Goal: Task Accomplishment & Management: Complete application form

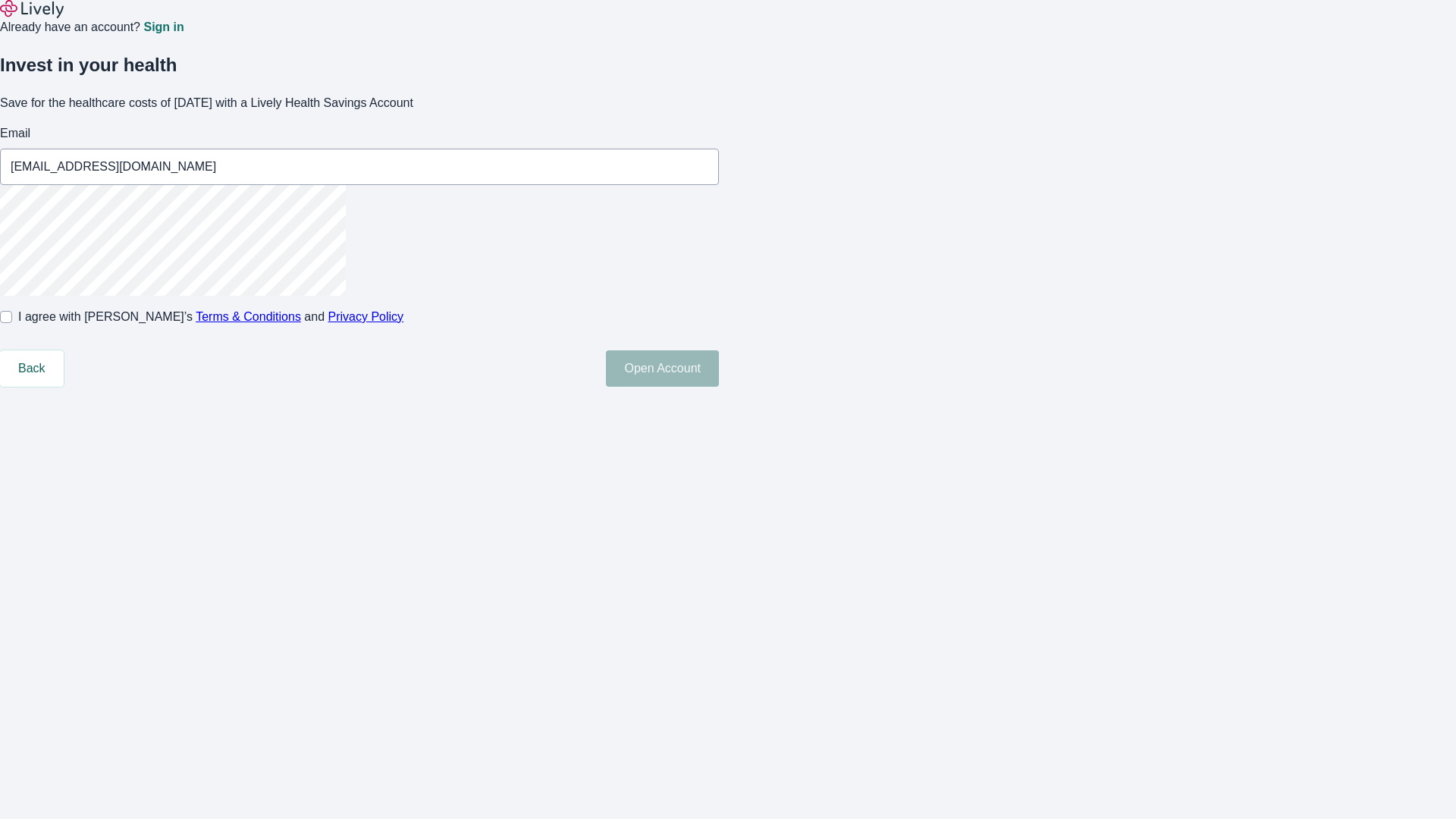
click at [12, 323] on input "I agree with Lively’s Terms & Conditions and Privacy Policy" at bounding box center [6, 317] width 12 height 12
checkbox input "true"
click at [719, 387] on button "Open Account" at bounding box center [662, 368] width 113 height 37
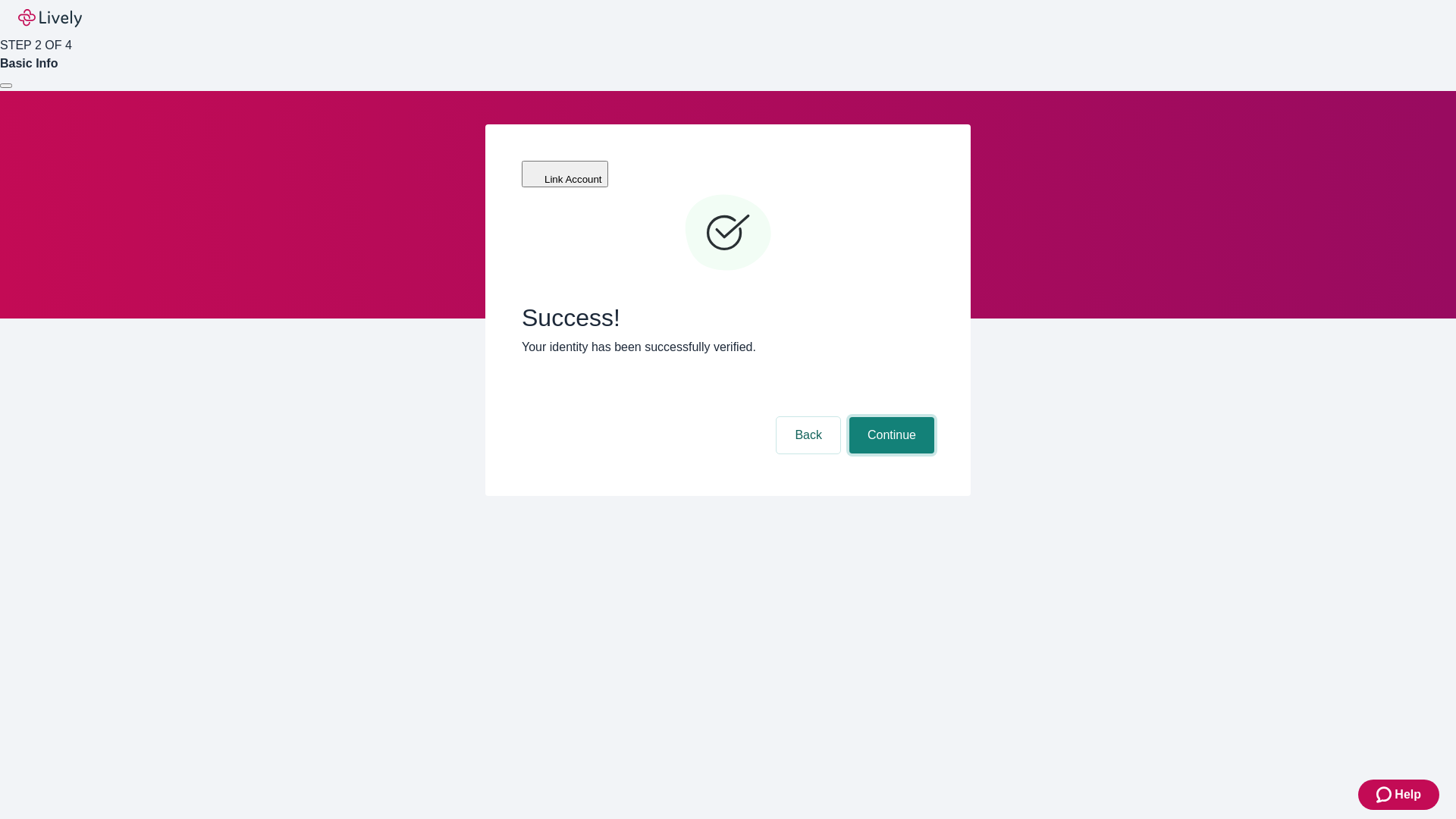
click at [890, 417] on button "Continue" at bounding box center [892, 435] width 85 height 37
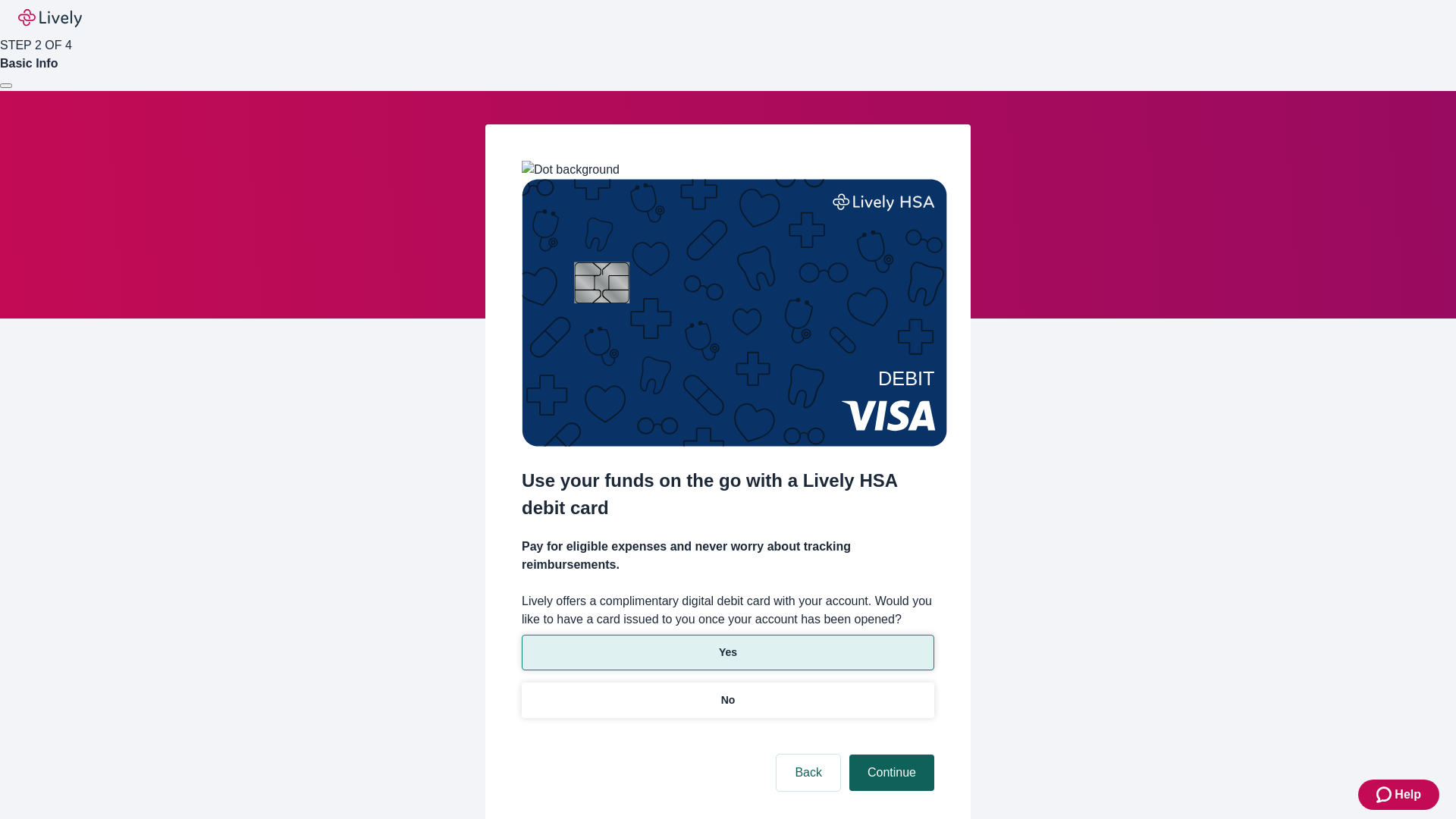
click at [728, 645] on p "Yes" at bounding box center [728, 653] width 18 height 16
click at [890, 755] on button "Continue" at bounding box center [892, 772] width 85 height 37
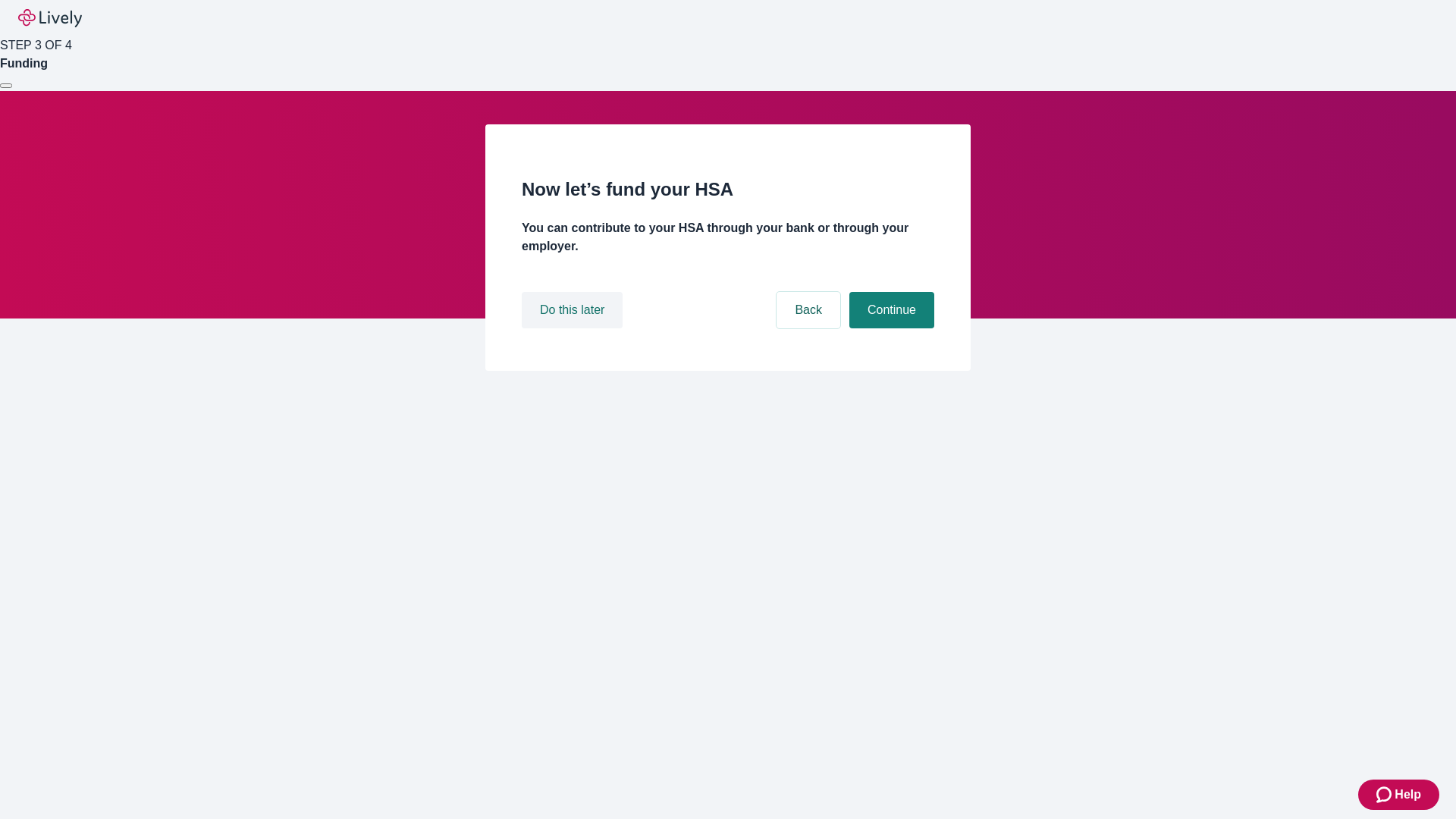
click at [574, 329] on button "Do this later" at bounding box center [572, 310] width 101 height 37
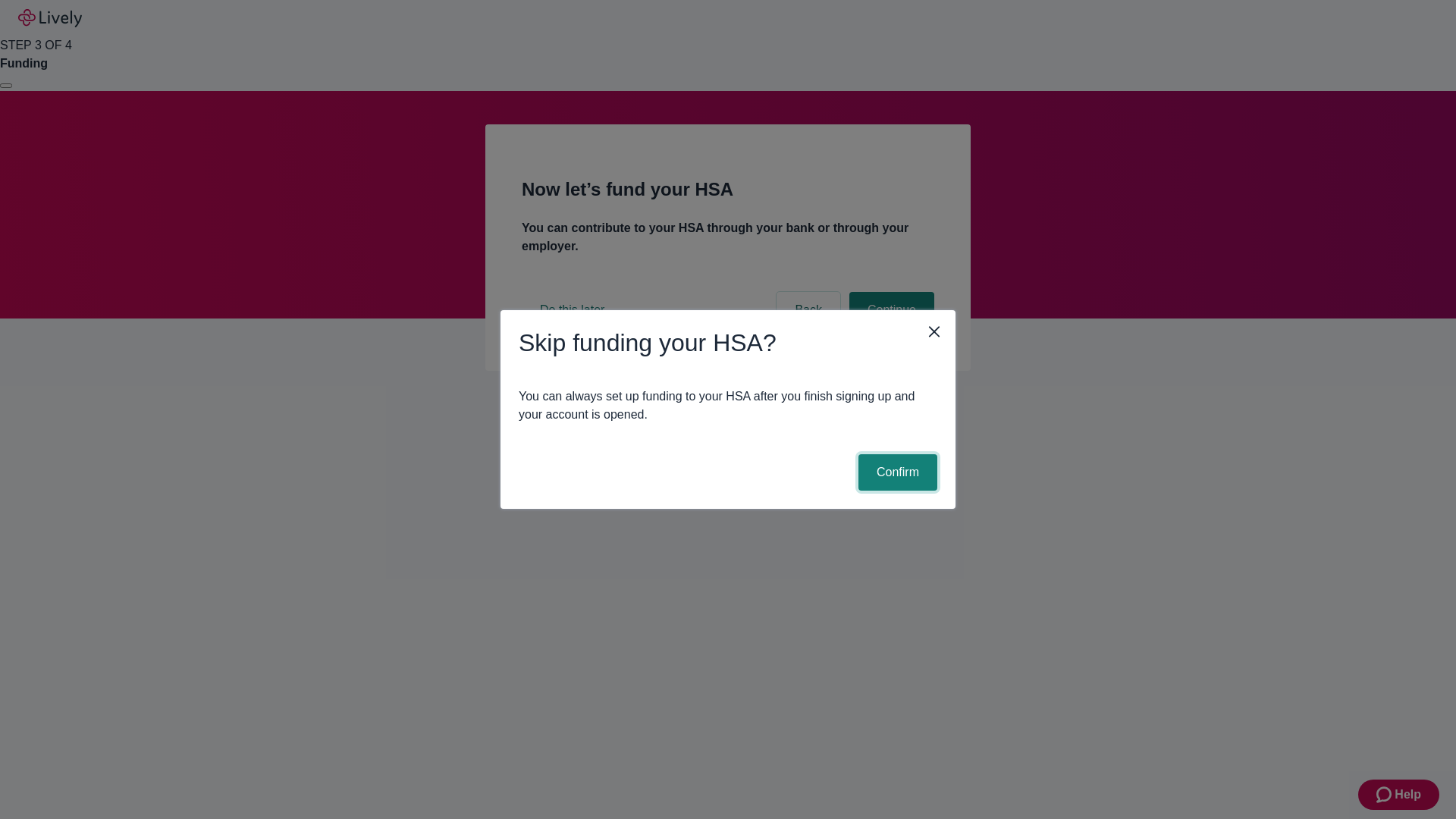
click at [896, 472] on button "Confirm" at bounding box center [898, 472] width 79 height 37
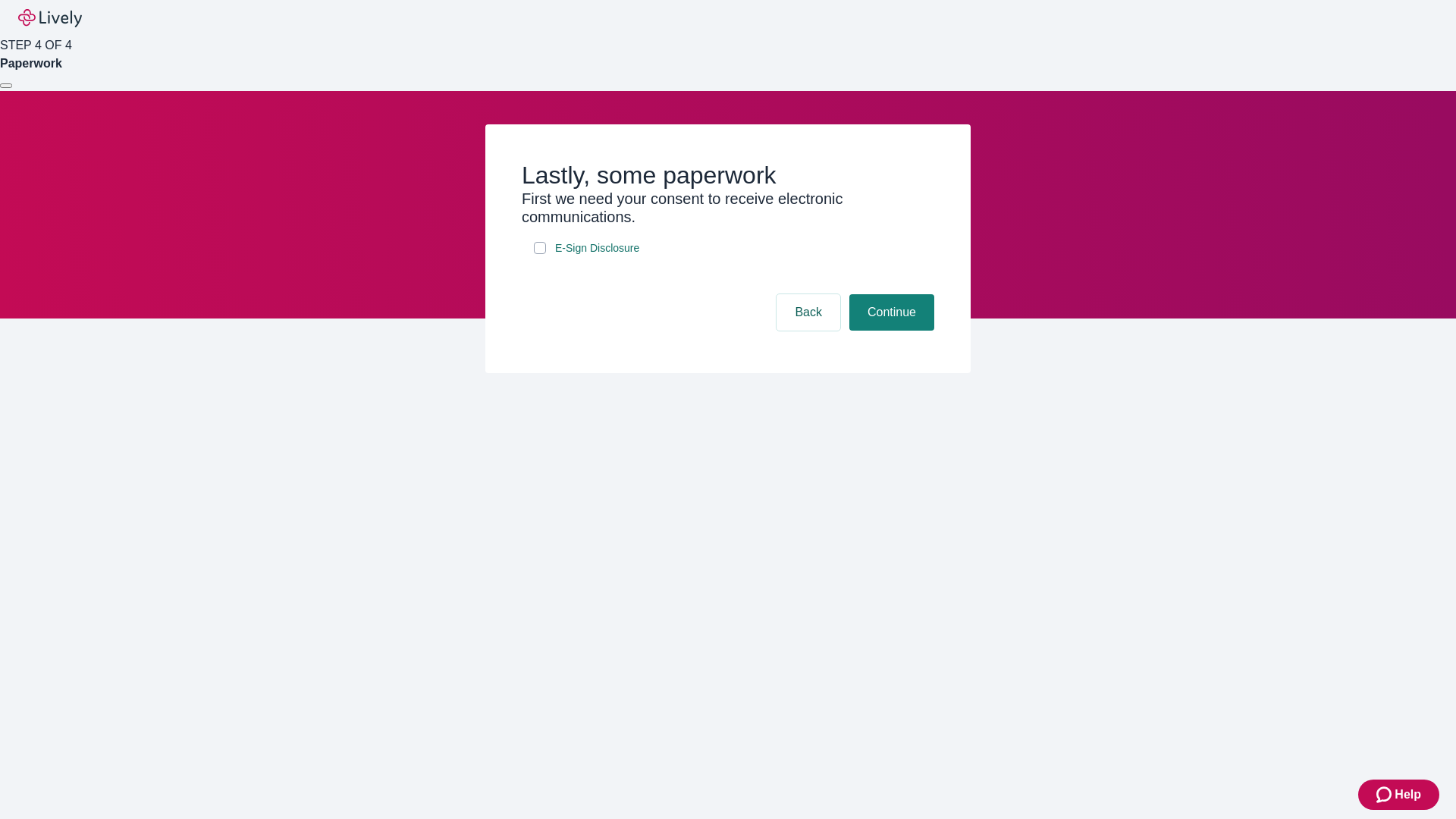
click at [539, 255] on input "E-Sign Disclosure" at bounding box center [539, 248] width 12 height 12
checkbox input "true"
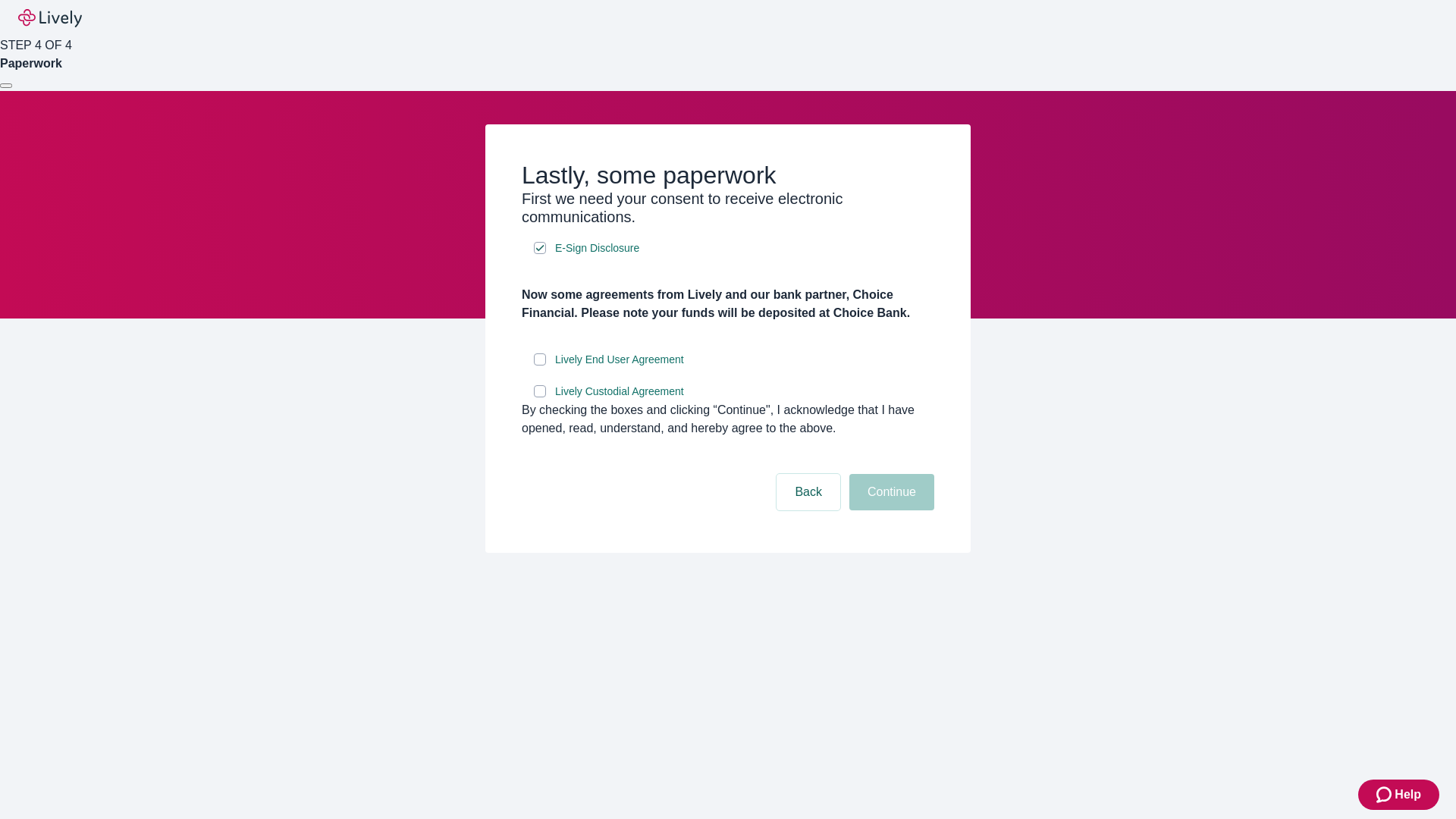
click at [539, 365] on input "Lively End User Agreement" at bounding box center [539, 359] width 12 height 12
checkbox input "true"
click at [539, 397] on input "Lively Custodial Agreement" at bounding box center [539, 391] width 12 height 12
checkbox input "true"
click at [890, 511] on button "Continue" at bounding box center [892, 492] width 85 height 37
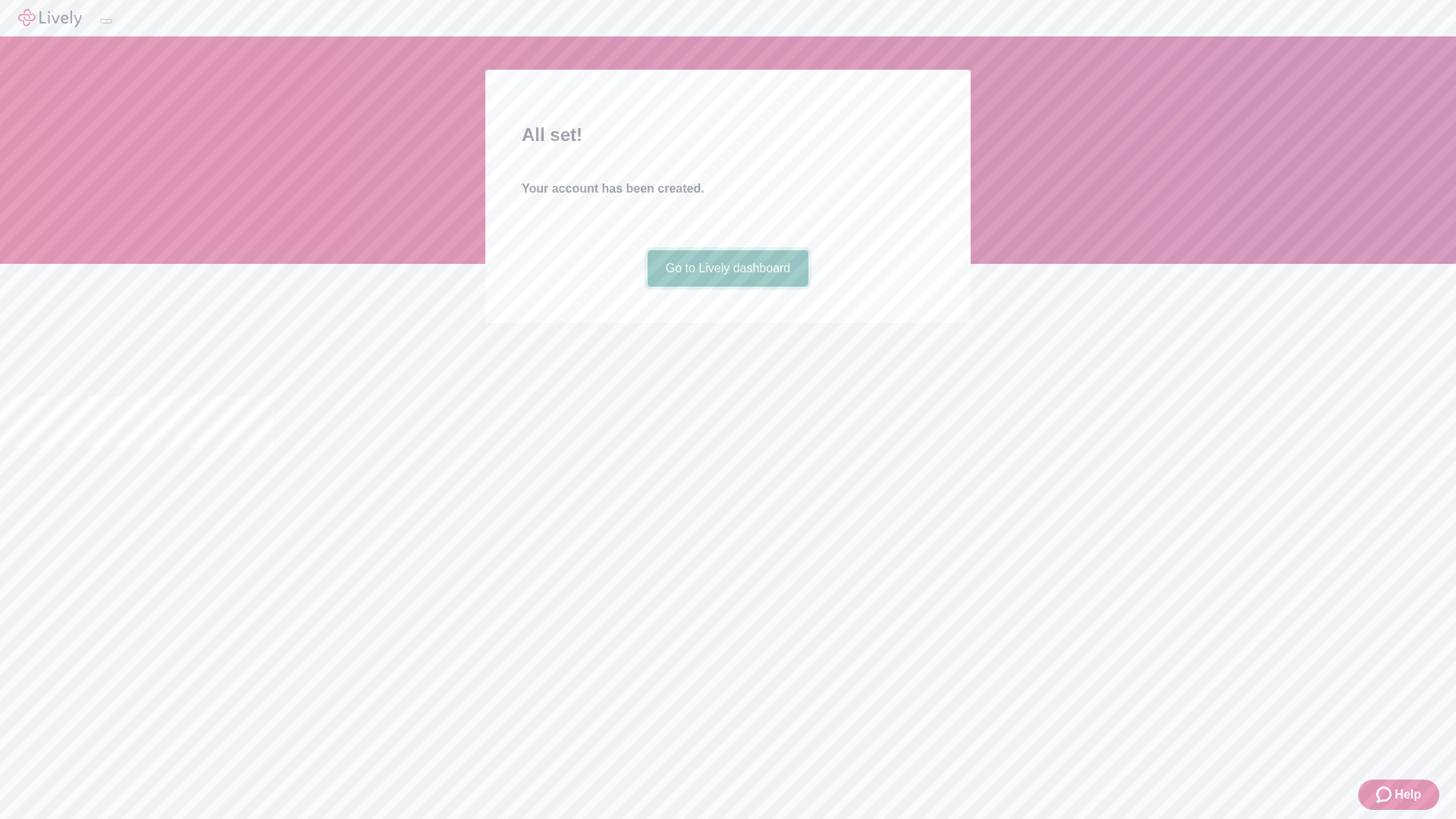
click at [728, 287] on link "Go to Lively dashboard" at bounding box center [728, 268] width 161 height 37
